Goal: Transaction & Acquisition: Purchase product/service

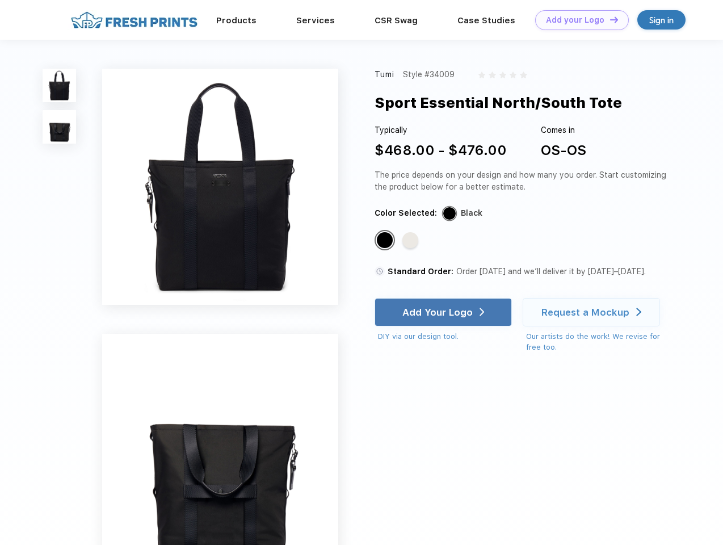
click at [578, 20] on link "Add your Logo Design Tool" at bounding box center [582, 20] width 94 height 20
click at [0, 0] on div "Design Tool" at bounding box center [0, 0] width 0 height 0
click at [609, 19] on link "Add your Logo Design Tool" at bounding box center [582, 20] width 94 height 20
click at [60, 85] on img at bounding box center [60, 86] width 34 height 34
click at [60, 127] on img at bounding box center [60, 127] width 34 height 34
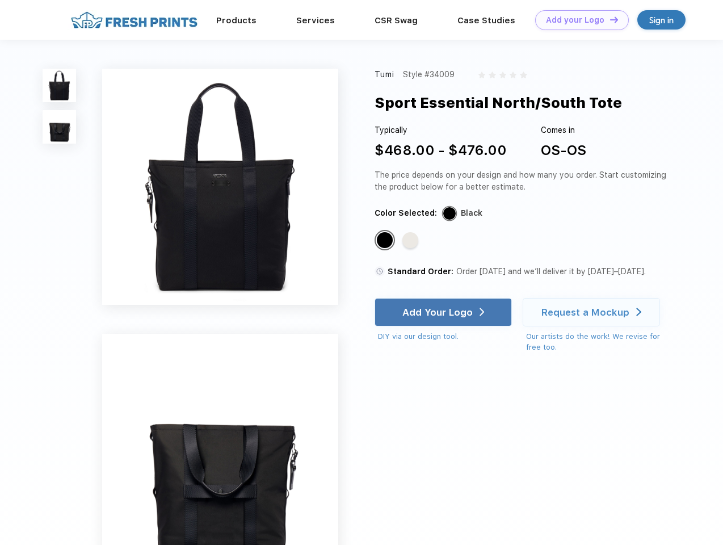
click at [386, 241] on div "Standard Color" at bounding box center [385, 240] width 16 height 16
click at [412, 241] on div "Standard Color" at bounding box center [411, 240] width 16 height 16
click at [445, 312] on div "Add Your Logo" at bounding box center [438, 312] width 70 height 11
click at [593, 312] on div "Request a Mockup" at bounding box center [586, 312] width 88 height 11
